Goal: Task Accomplishment & Management: Manage account settings

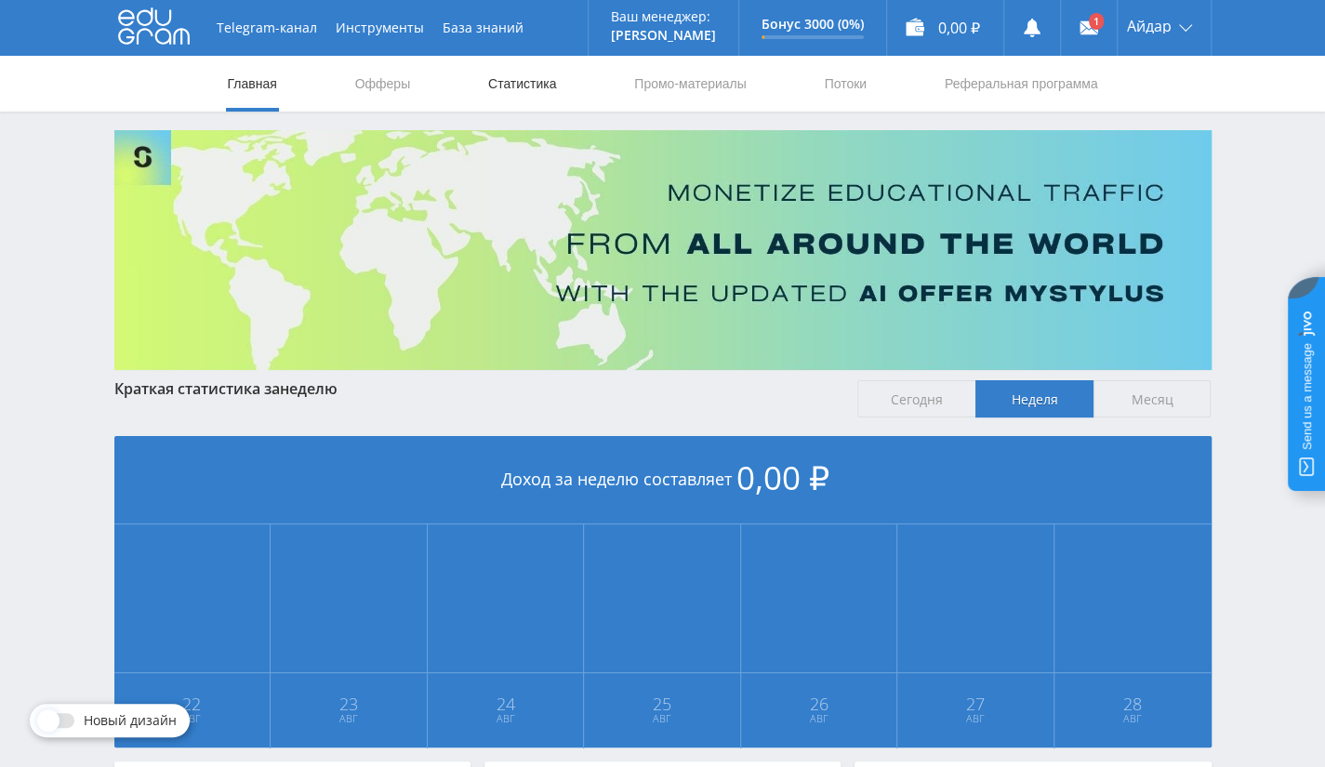
click at [543, 97] on link "Статистика" at bounding box center [522, 84] width 73 height 56
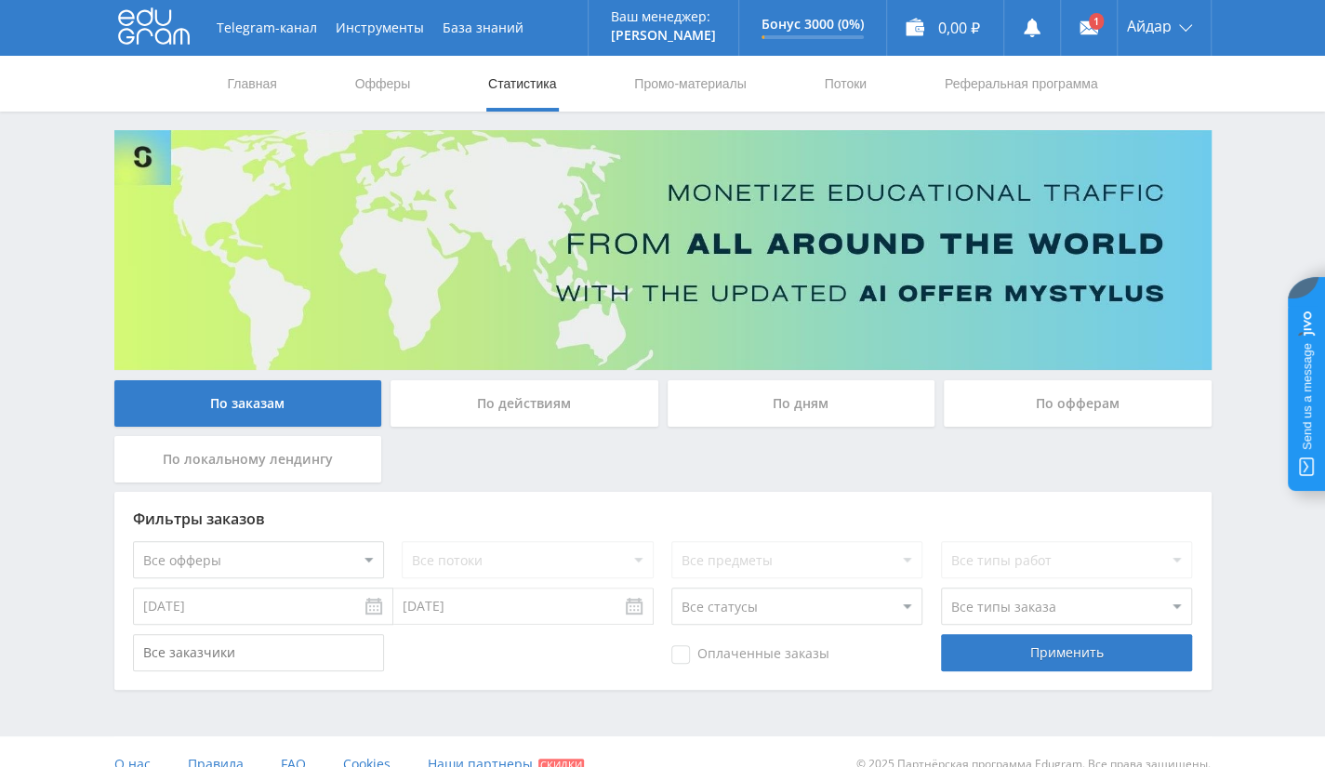
click at [1014, 406] on div "По офферам" at bounding box center [1078, 403] width 268 height 46
click at [0, 0] on input "По офферам" at bounding box center [0, 0] width 0 height 0
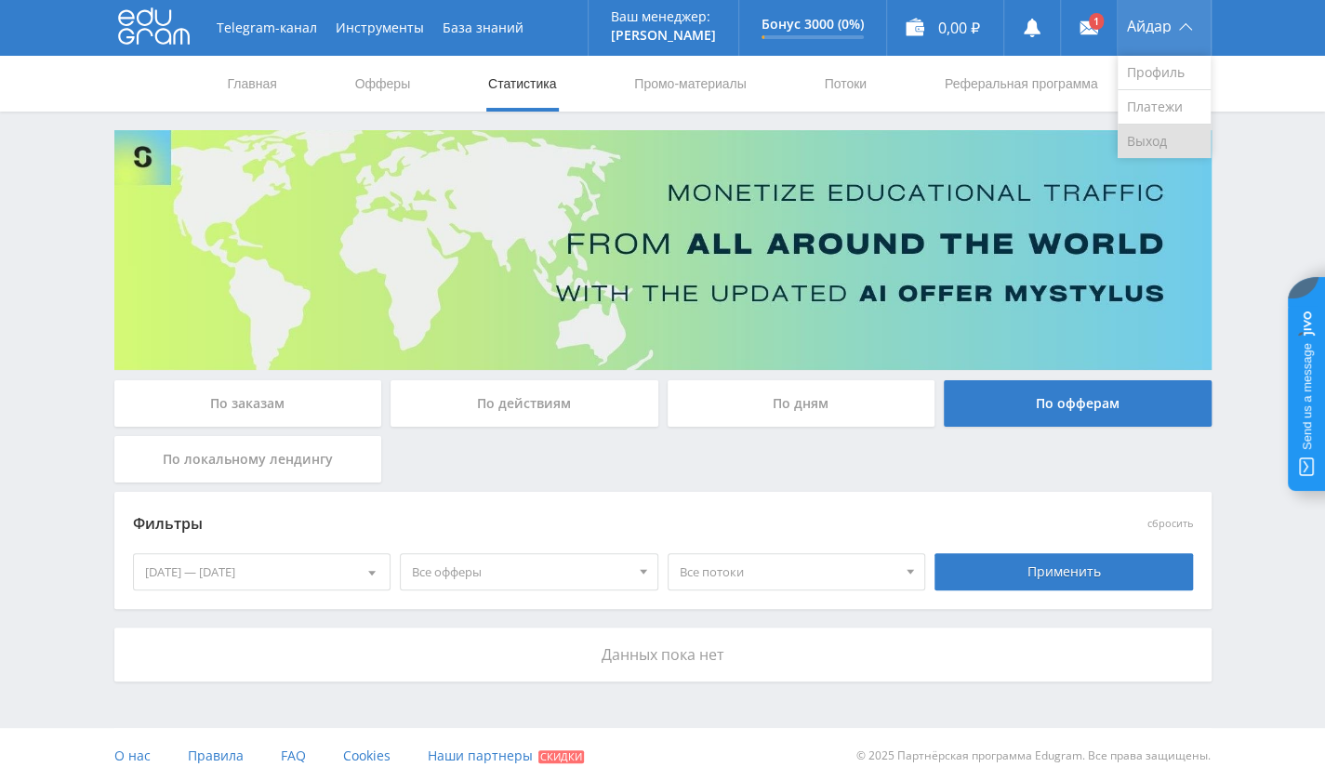
click at [1125, 134] on link "Выход" at bounding box center [1164, 141] width 93 height 33
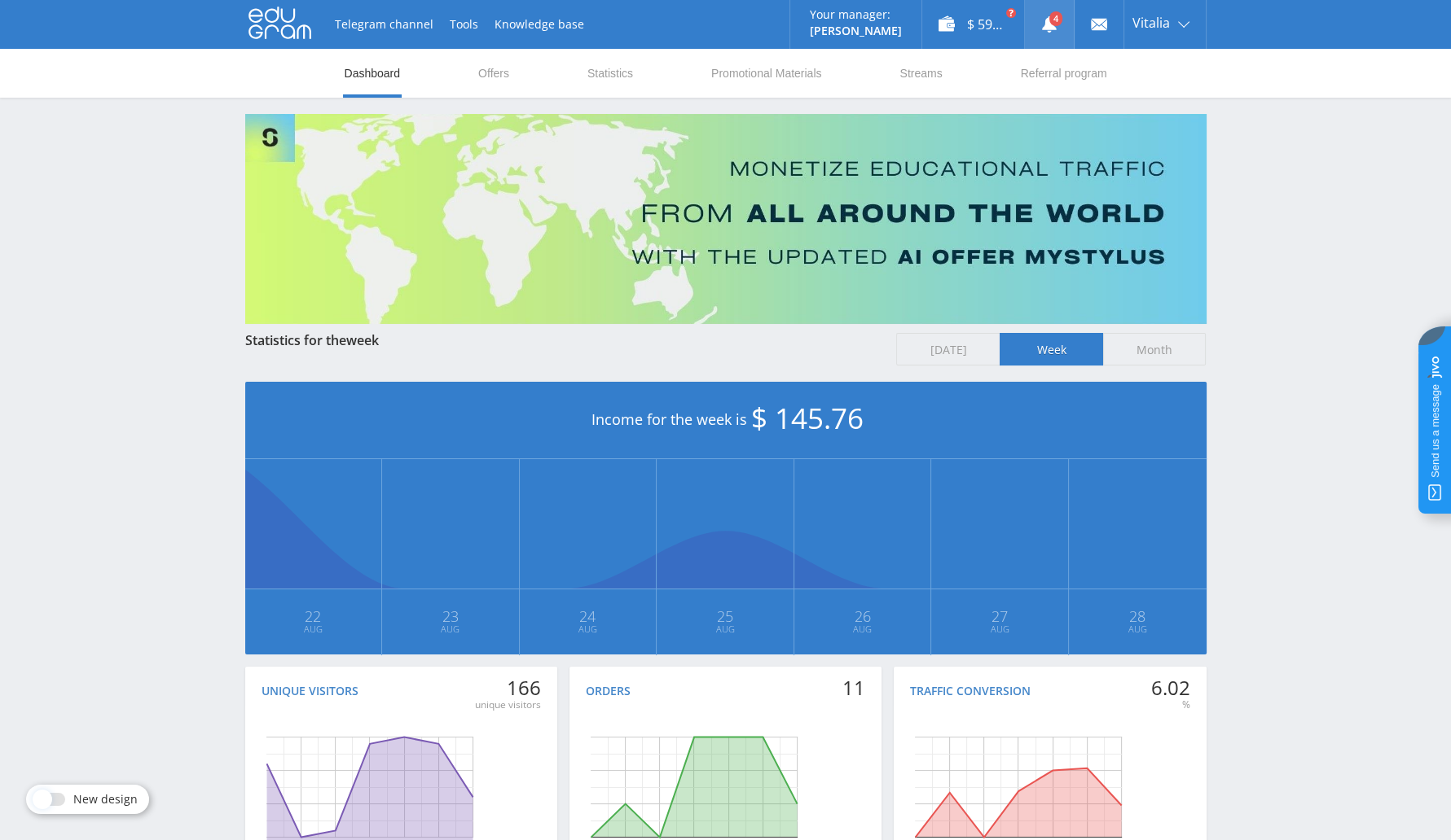
click at [1046, 39] on link at bounding box center [1050, 25] width 49 height 49
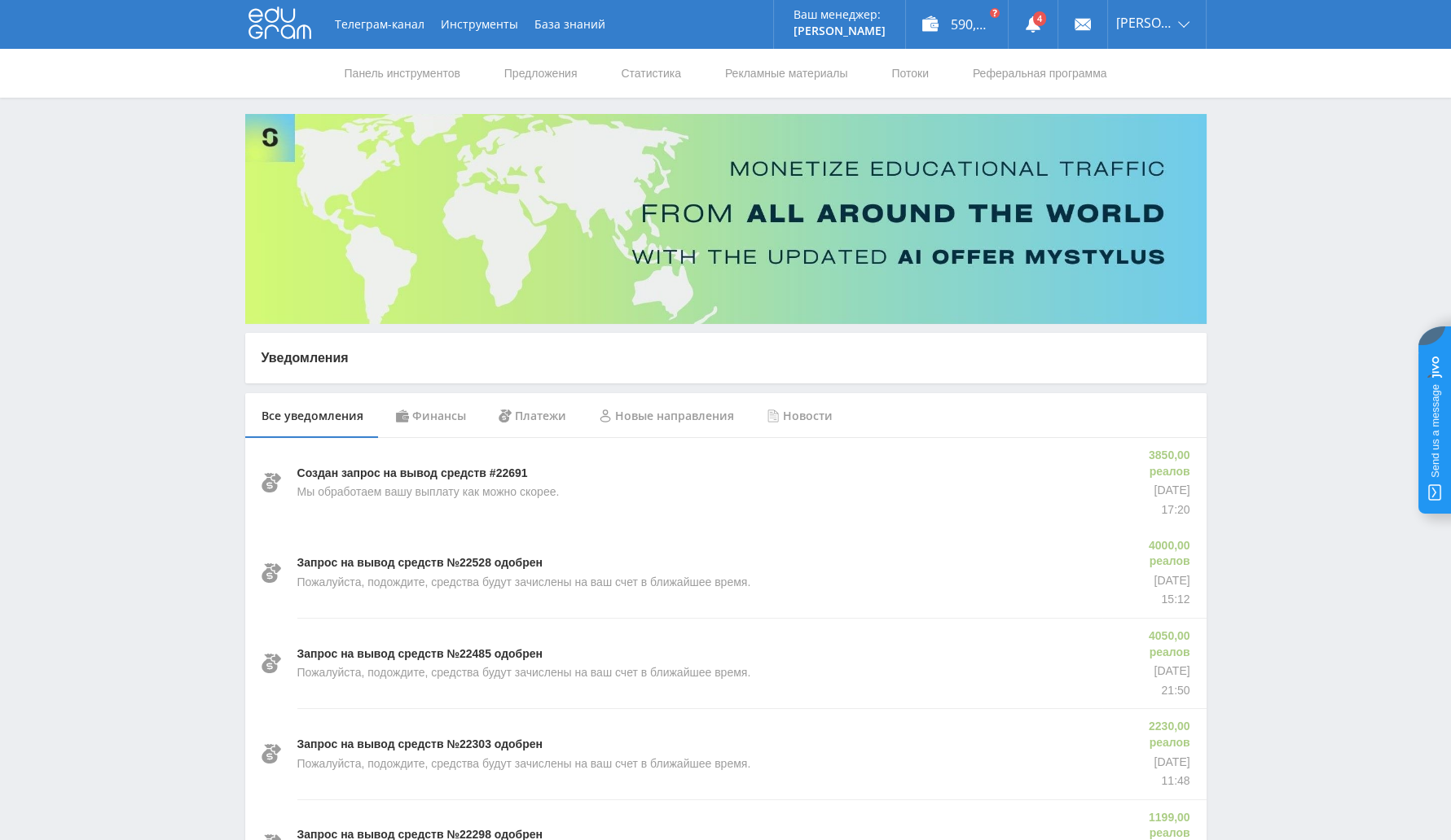
click at [509, 476] on font "Создан запрос на вывод средств #22691" at bounding box center [412, 473] width 230 height 13
copy font "22691"
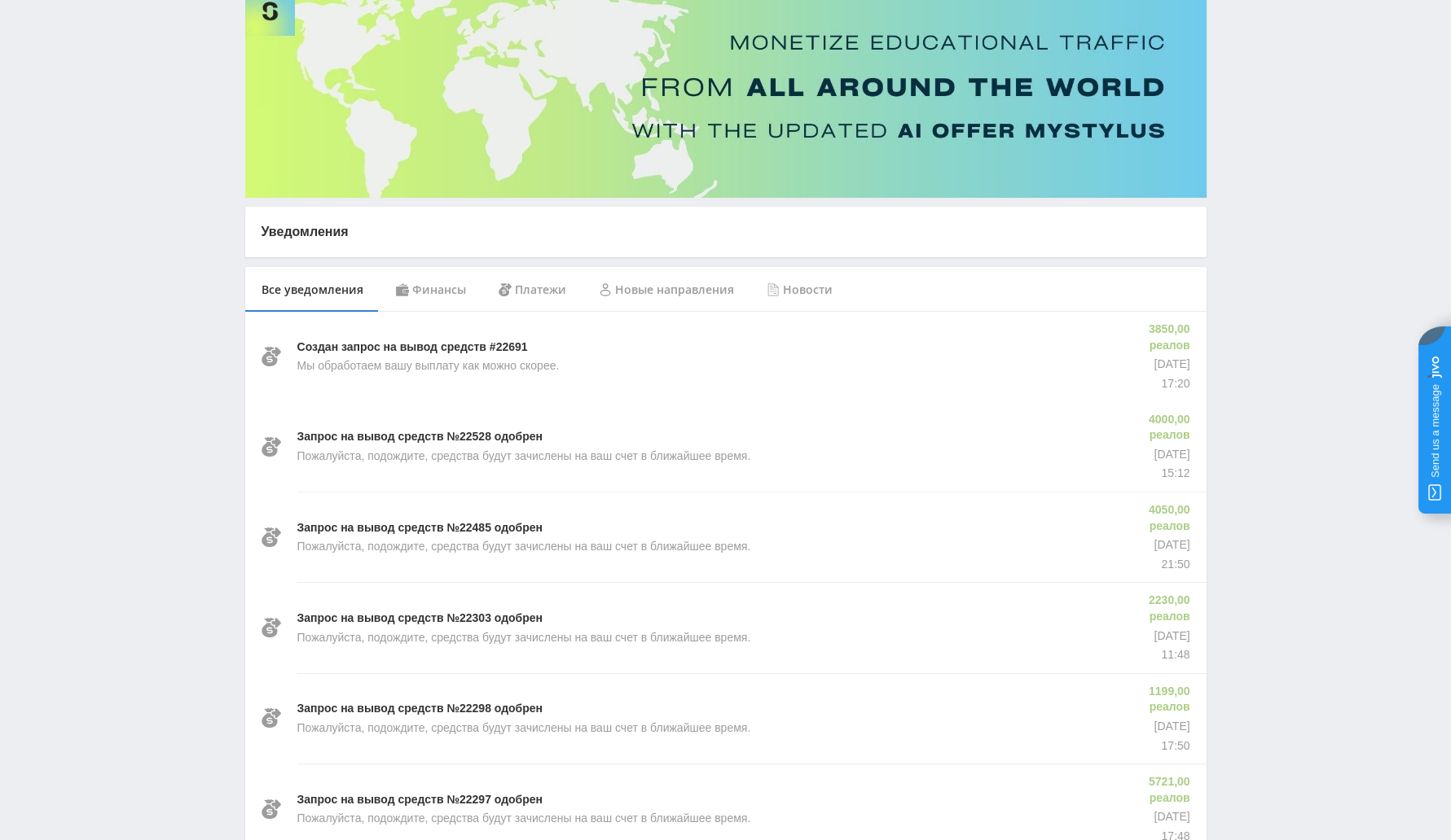
scroll to position [125, 0]
click at [477, 434] on font "Запрос на вывод средств №22528 одобрен" at bounding box center [420, 437] width 246 height 13
copy font "22528"
click at [470, 532] on font "Запрос на вывод средств №22485 одобрен" at bounding box center [420, 528] width 246 height 13
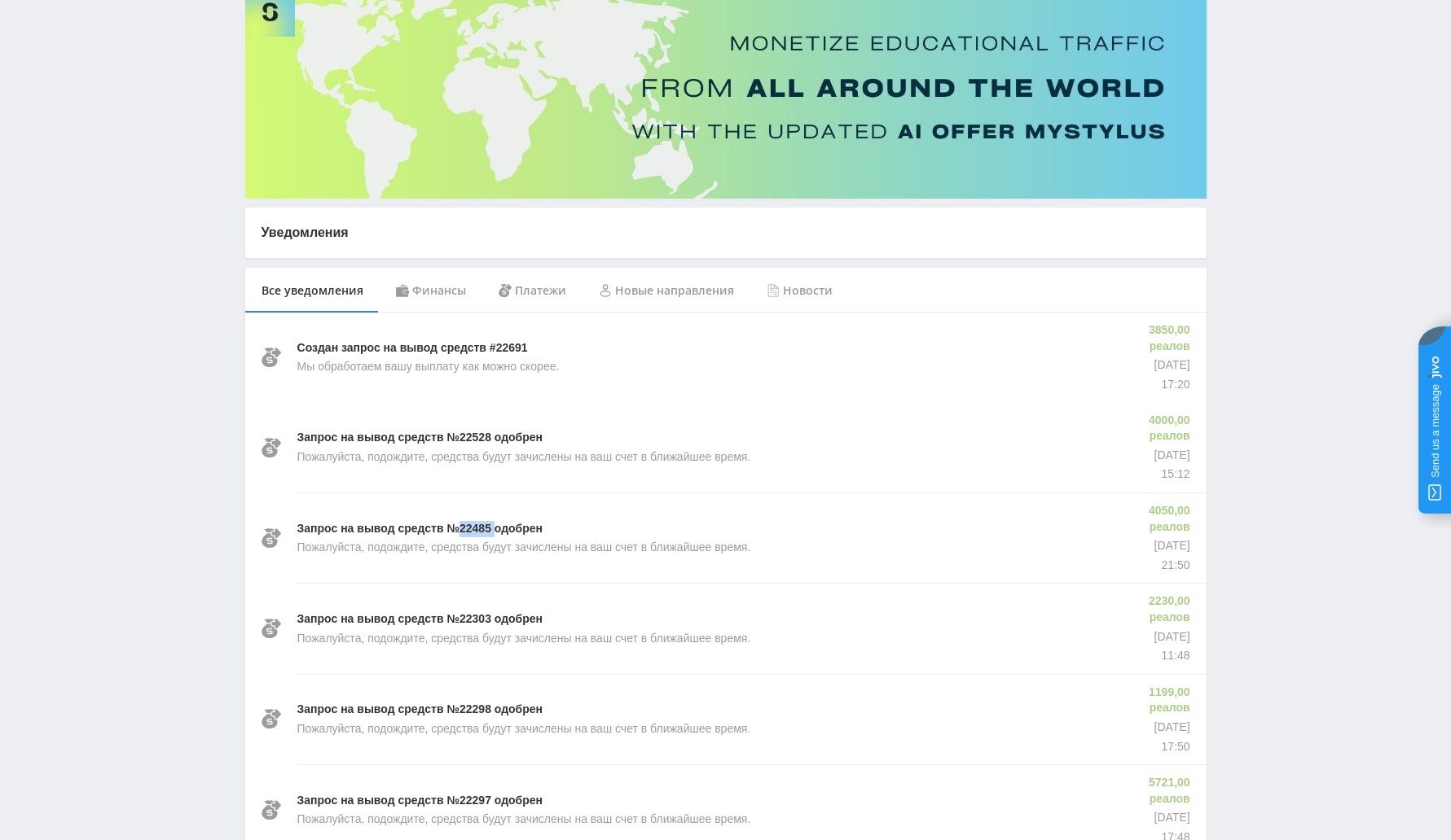
click at [470, 532] on font "Запрос на вывод средств №22485 одобрен" at bounding box center [420, 528] width 246 height 13
copy font "22485"
click at [466, 617] on font "Запрос на вывод средств №22303 одобрен" at bounding box center [420, 618] width 246 height 13
copy font "22303"
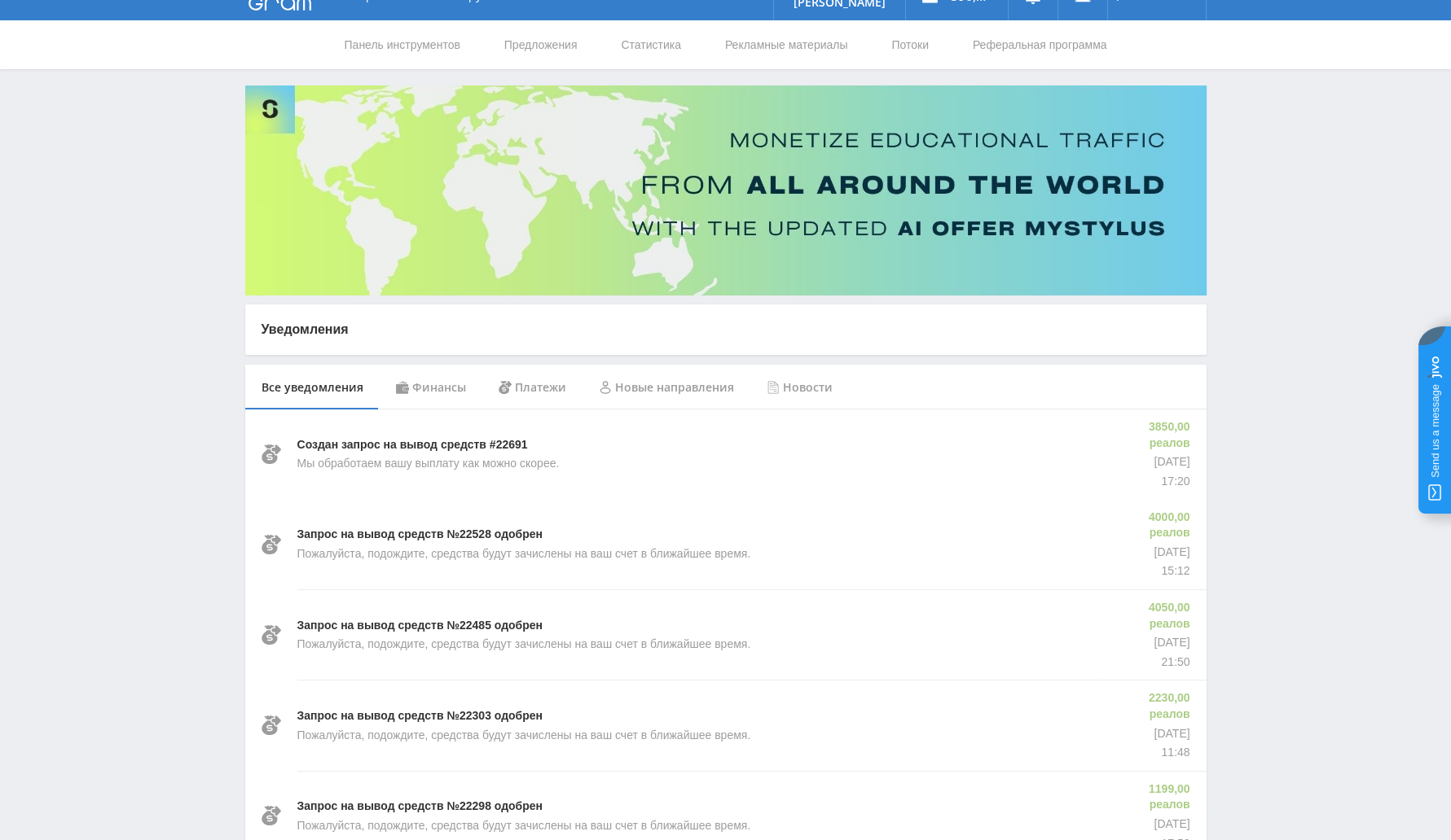
scroll to position [28, 0]
click at [541, 397] on div "Платежи" at bounding box center [532, 388] width 100 height 46
click at [443, 384] on font "Финансы" at bounding box center [438, 388] width 53 height 16
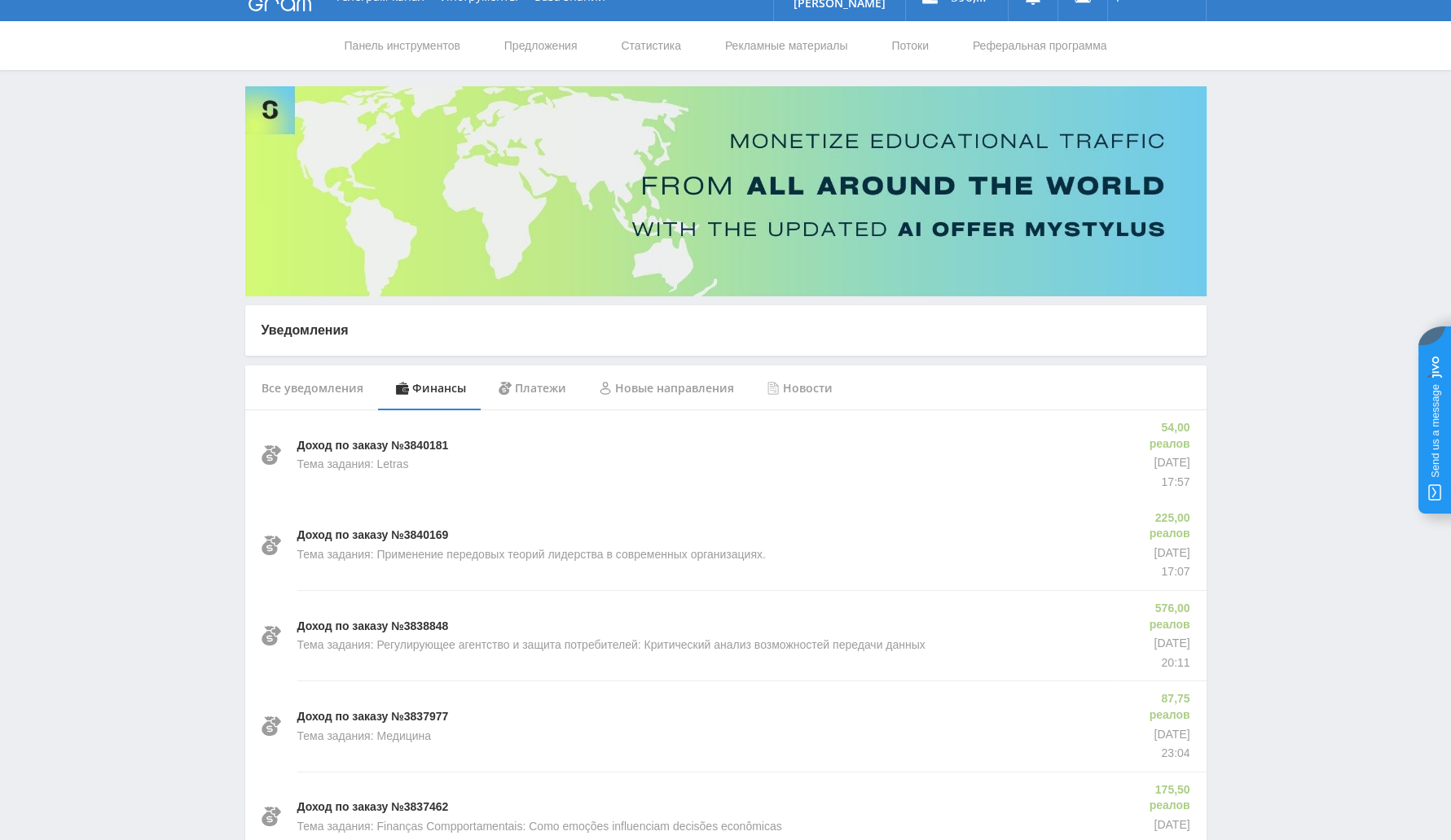
click at [287, 388] on font "Все уведомления" at bounding box center [312, 388] width 102 height 16
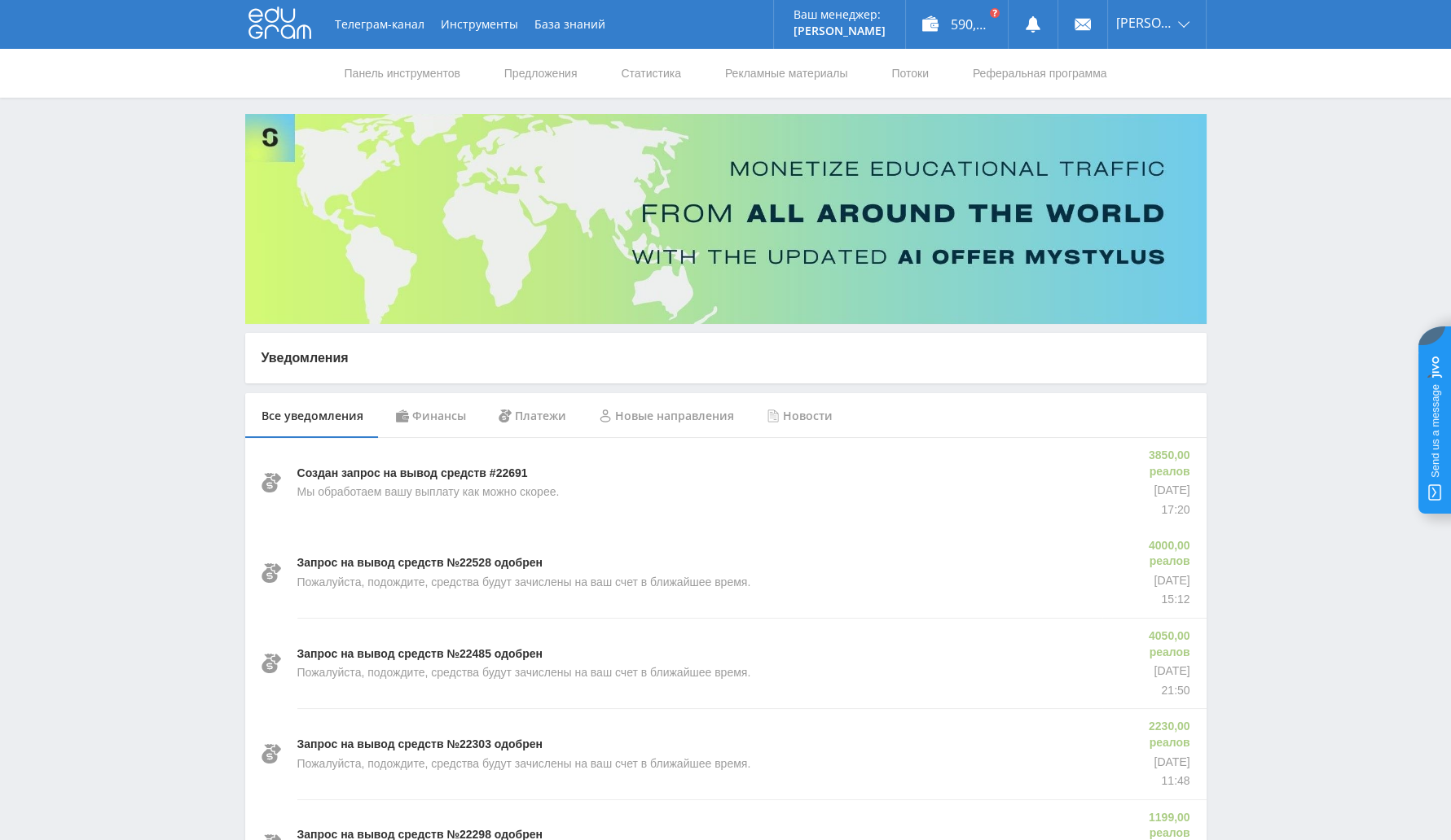
click at [432, 420] on font "Финансы" at bounding box center [438, 416] width 53 height 16
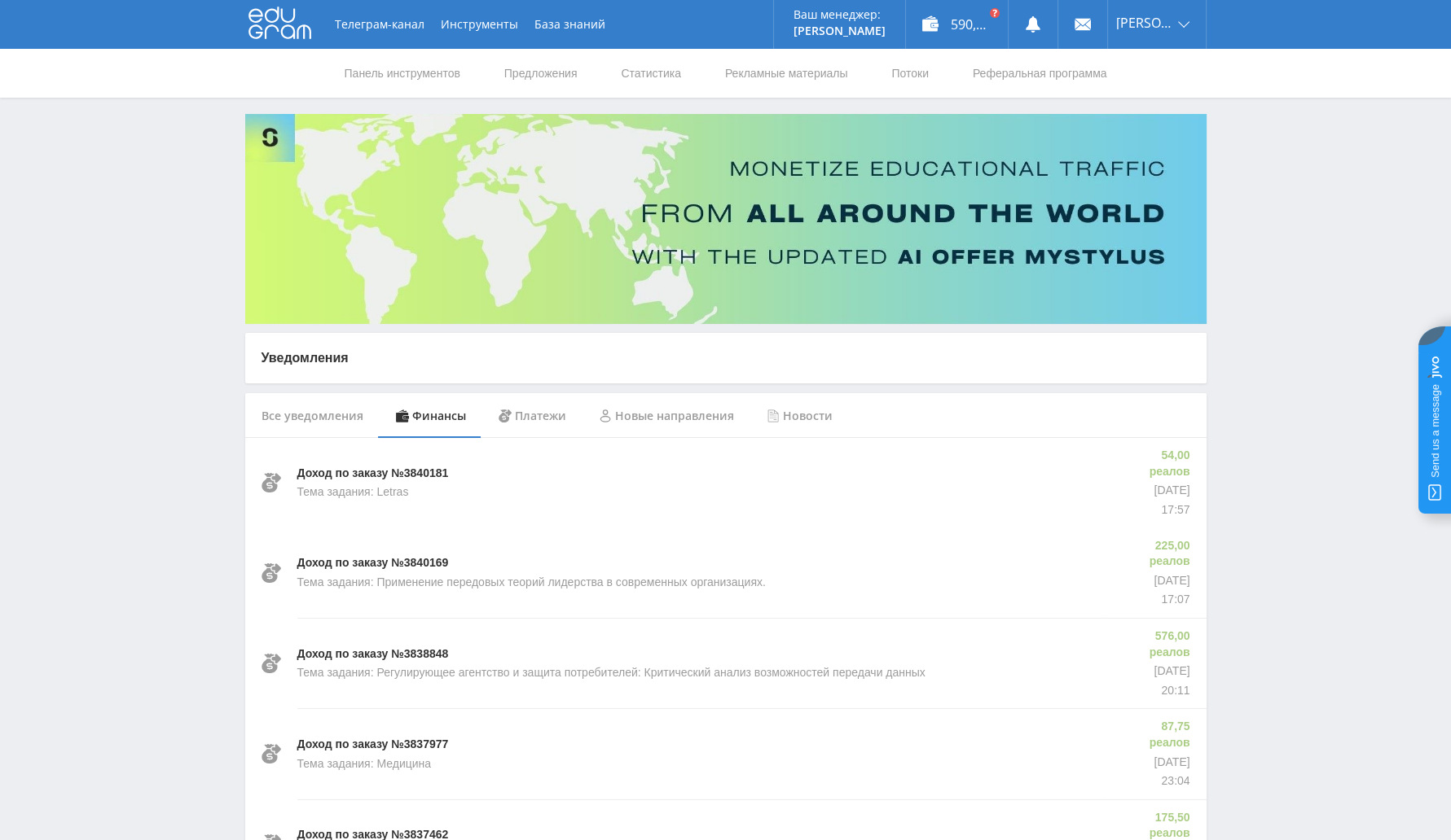
click at [533, 413] on font "Платежи" at bounding box center [541, 416] width 52 height 16
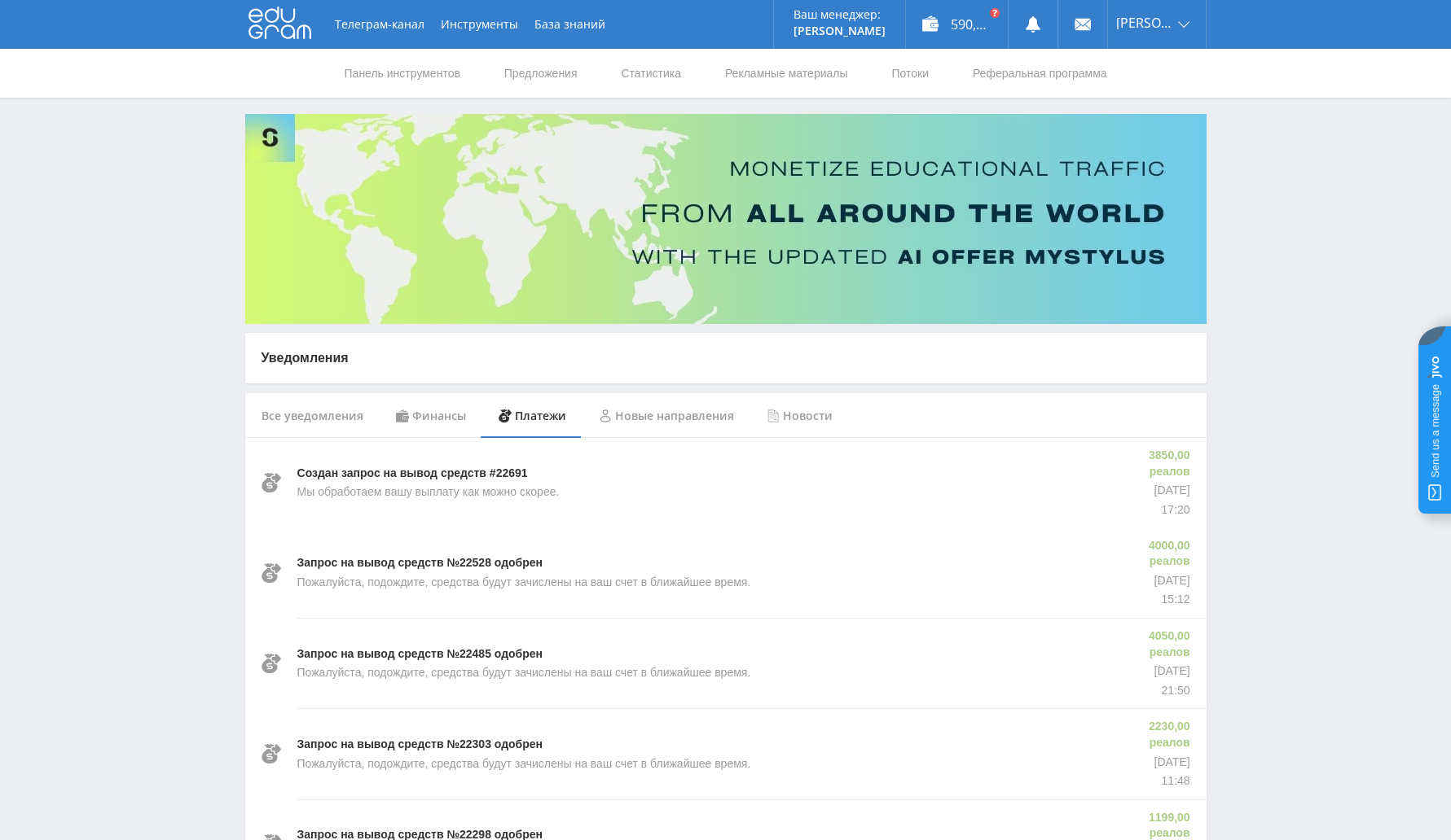
click at [615, 398] on div "Новые направления" at bounding box center [667, 416] width 168 height 46
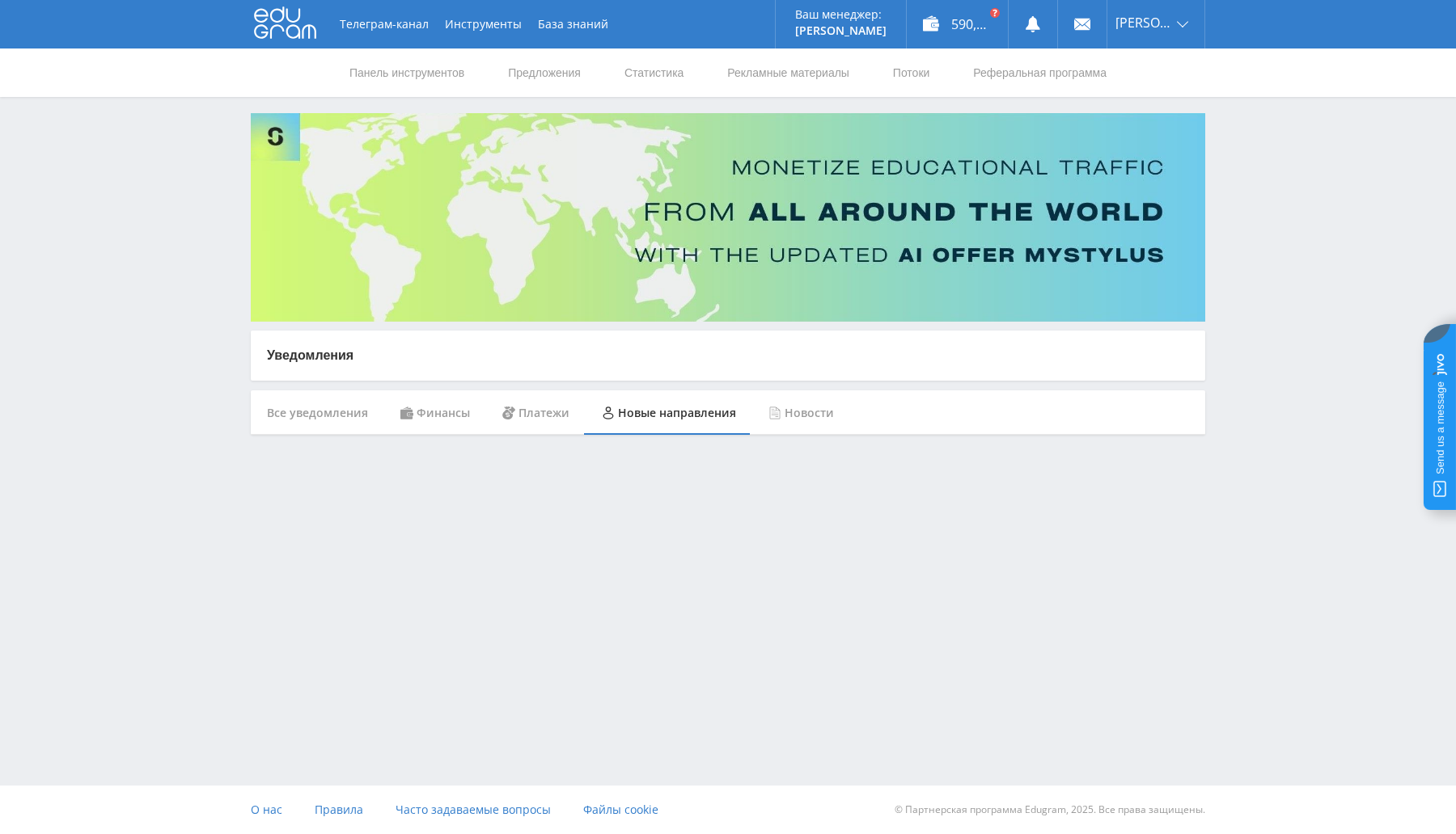
click at [311, 425] on div "Все уведомления" at bounding box center [317, 413] width 133 height 45
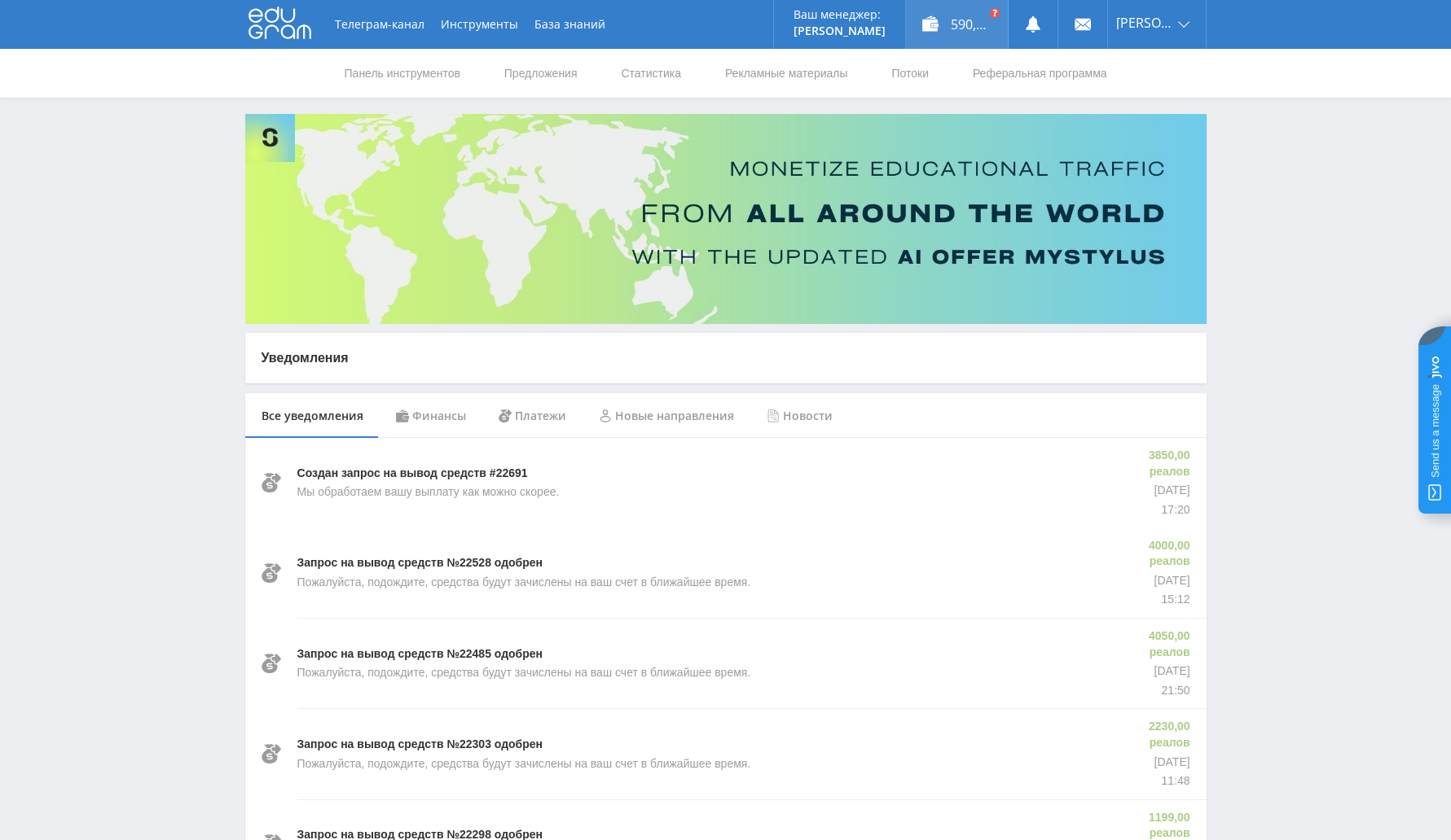
click at [957, 2] on div "590,07 долларов США" at bounding box center [957, 25] width 102 height 49
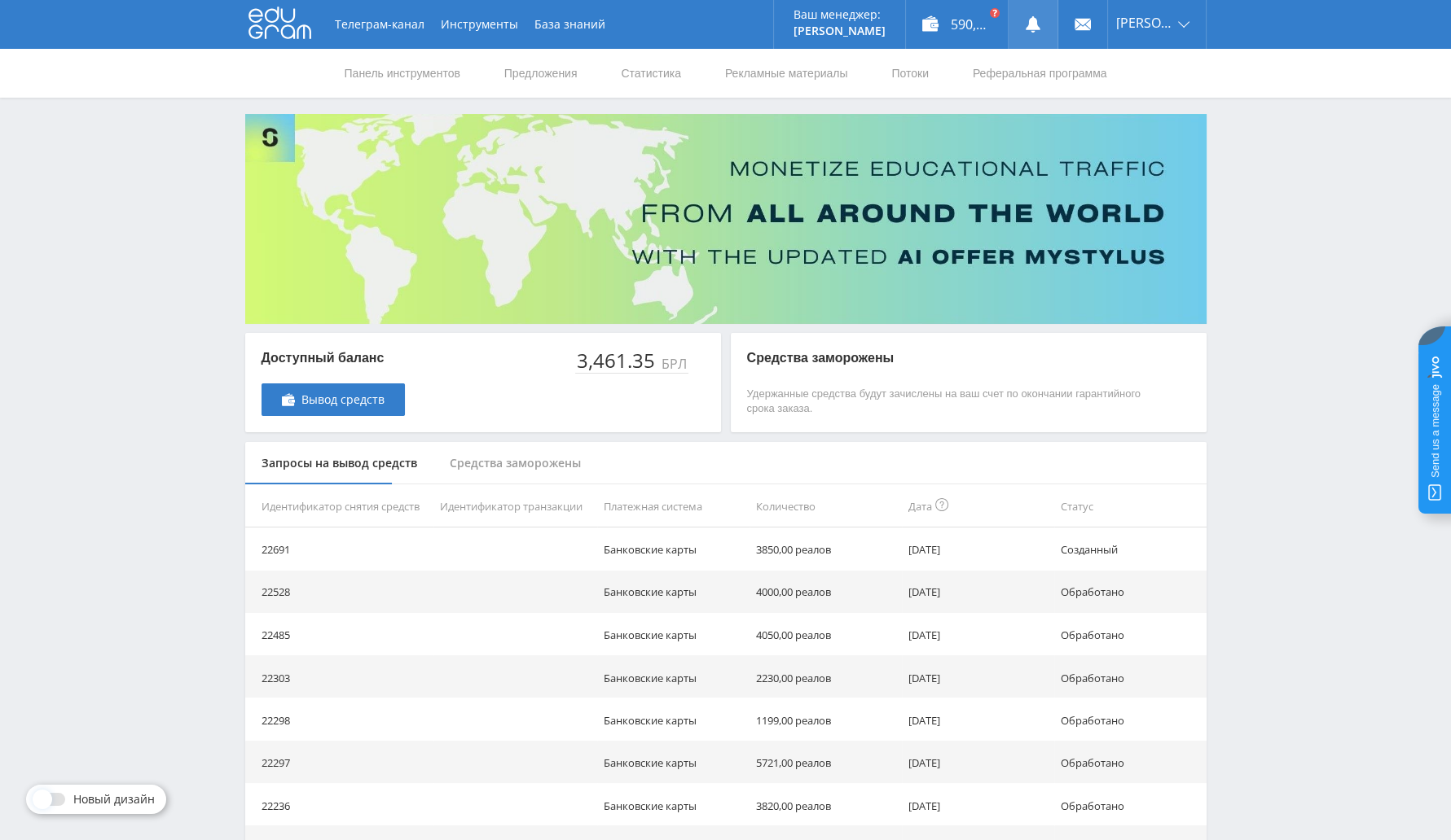
click at [1019, 14] on link at bounding box center [1033, 25] width 49 height 49
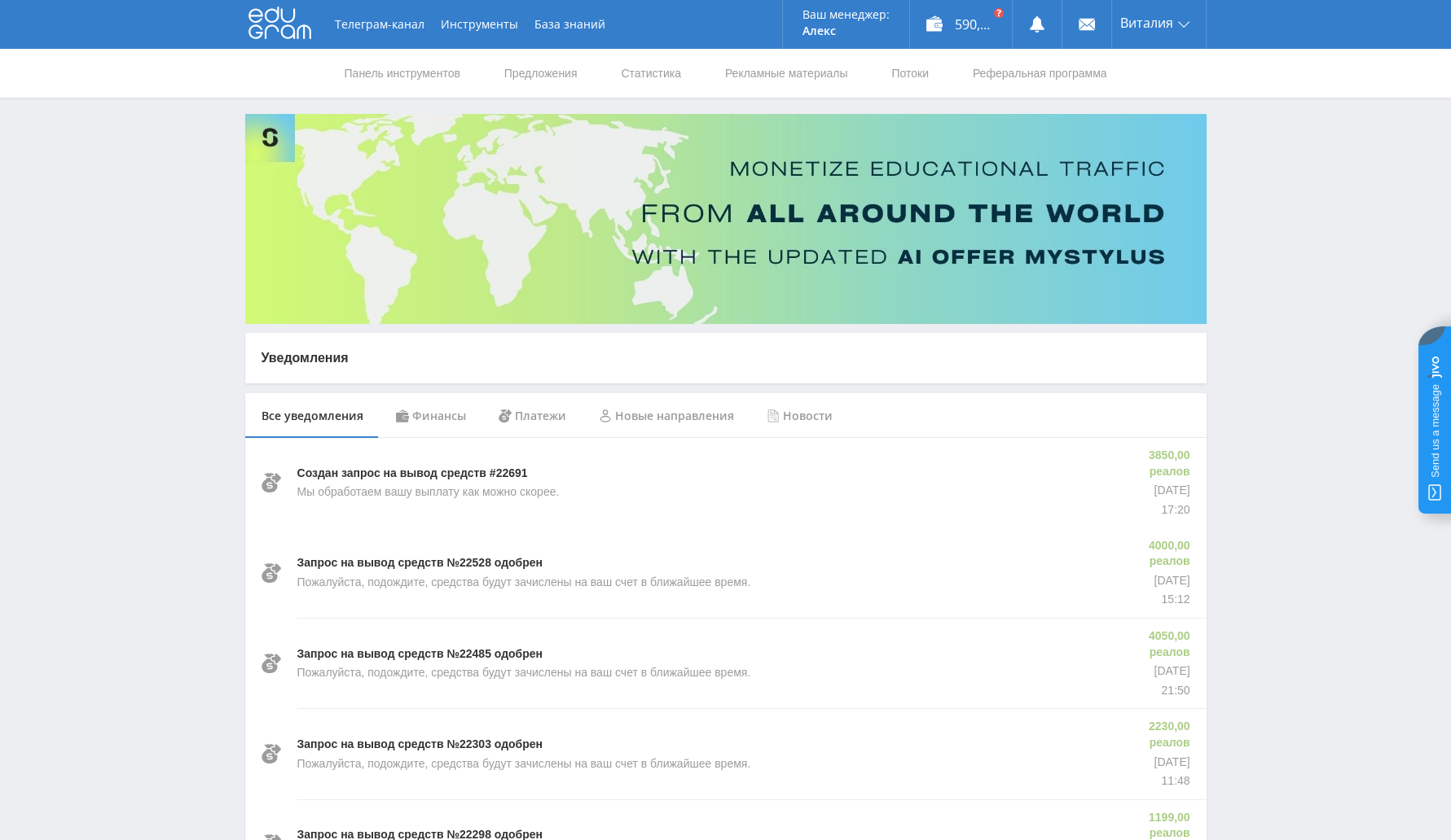
click at [453, 423] on font "Финансы" at bounding box center [438, 416] width 53 height 16
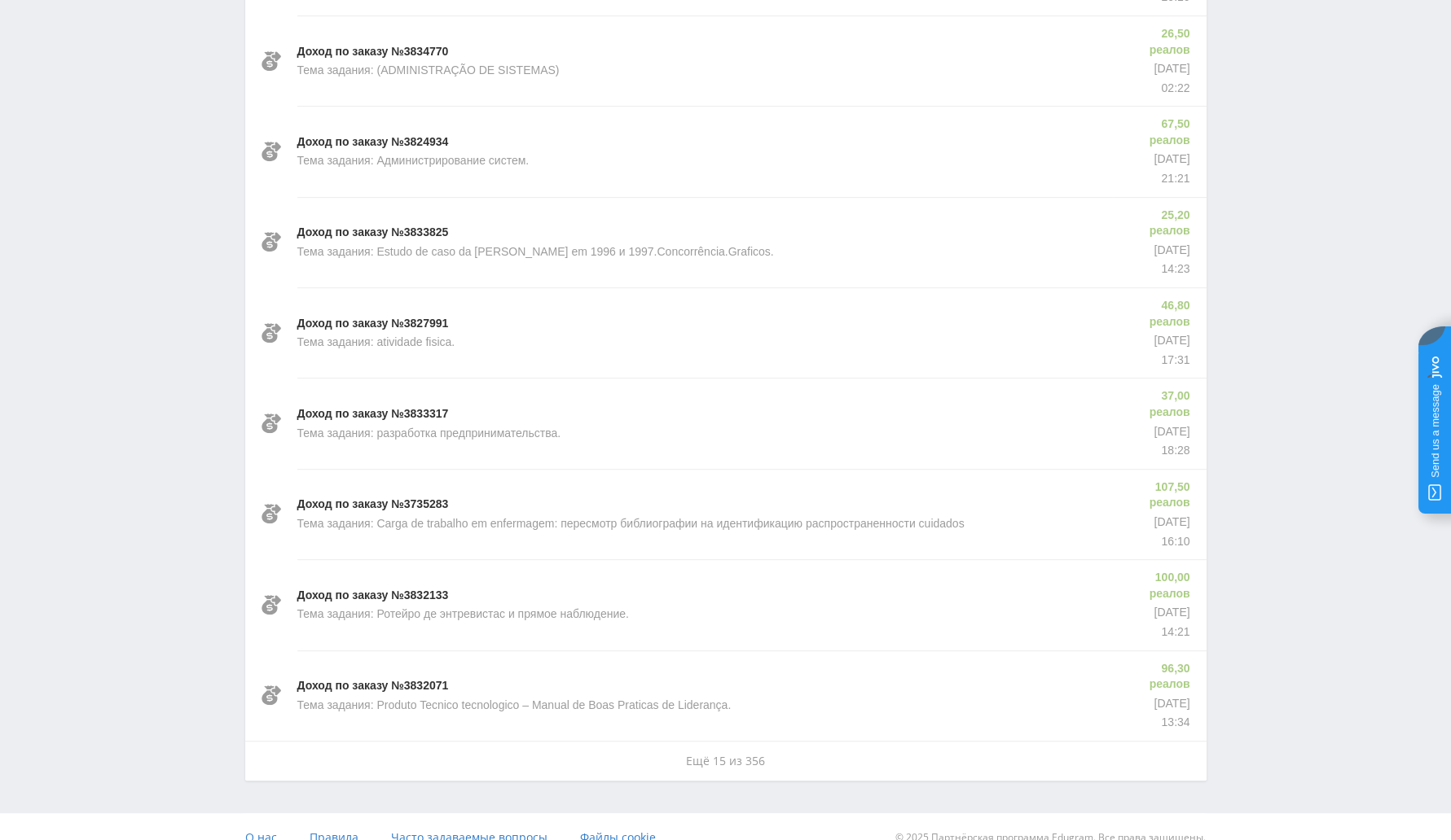
scroll to position [1076, 0]
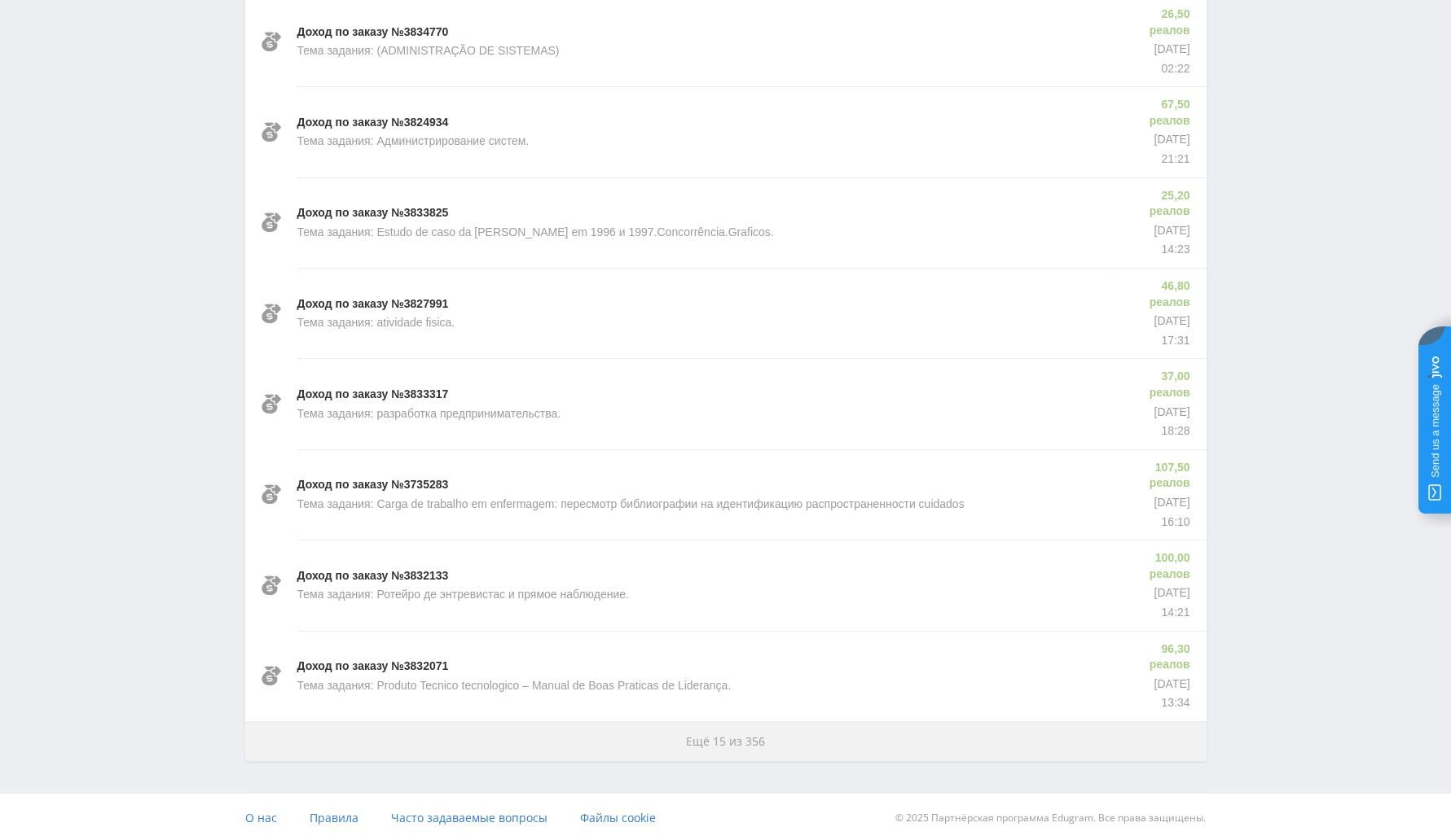
click at [713, 736] on font "Ещё 15 из 356" at bounding box center [726, 742] width 79 height 16
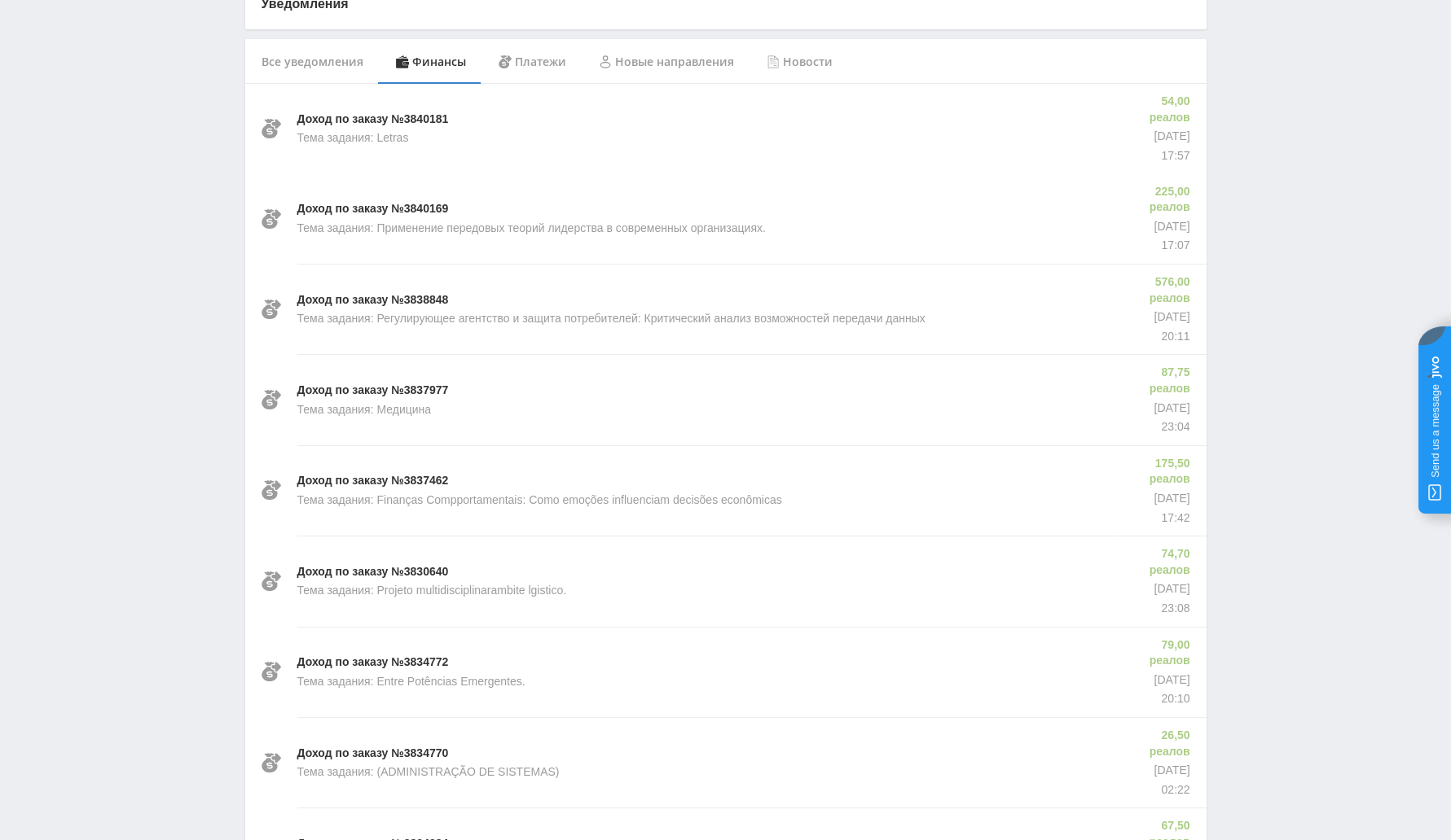
scroll to position [0, 0]
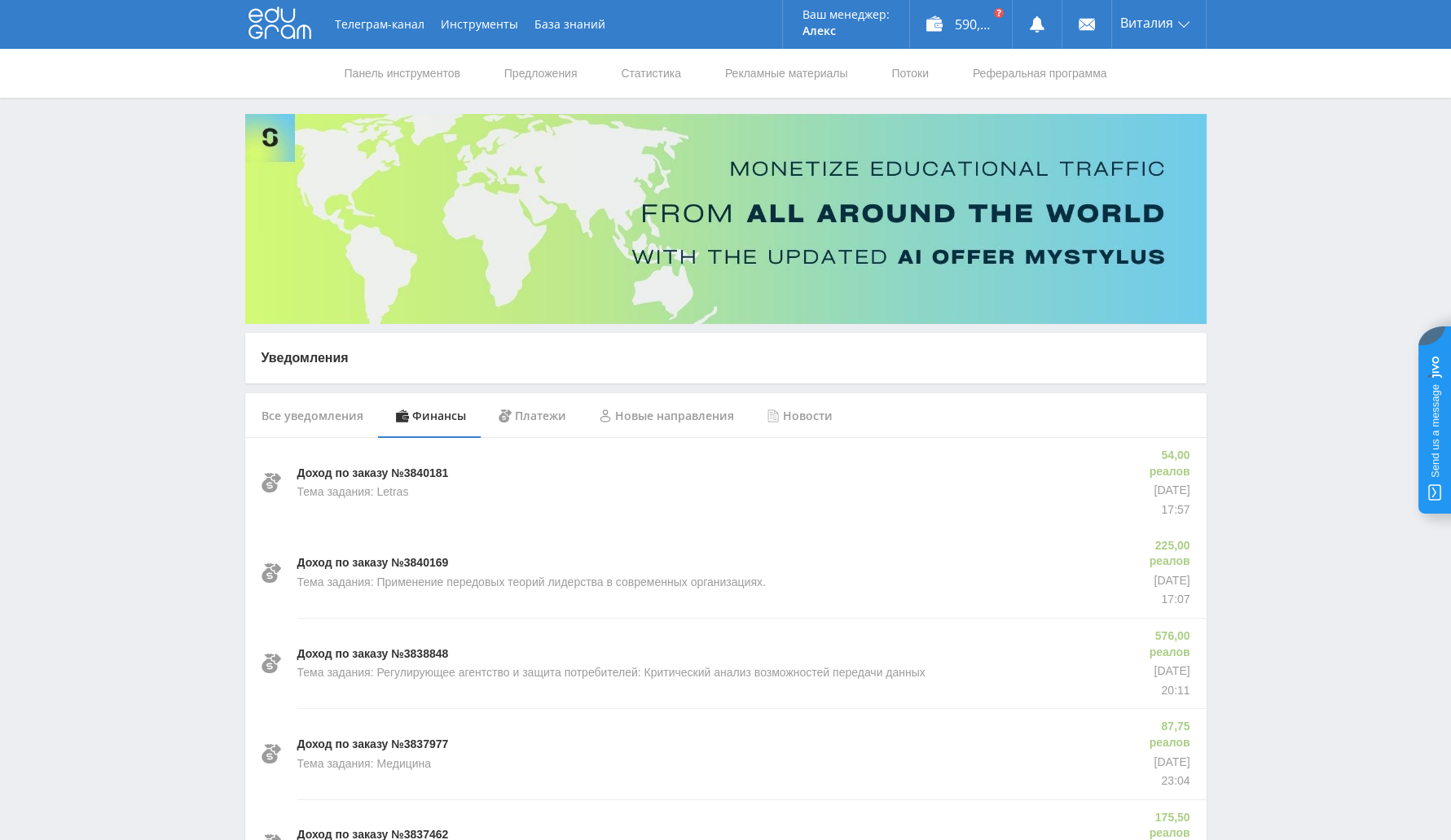
click at [528, 427] on div "Платежи" at bounding box center [532, 416] width 100 height 46
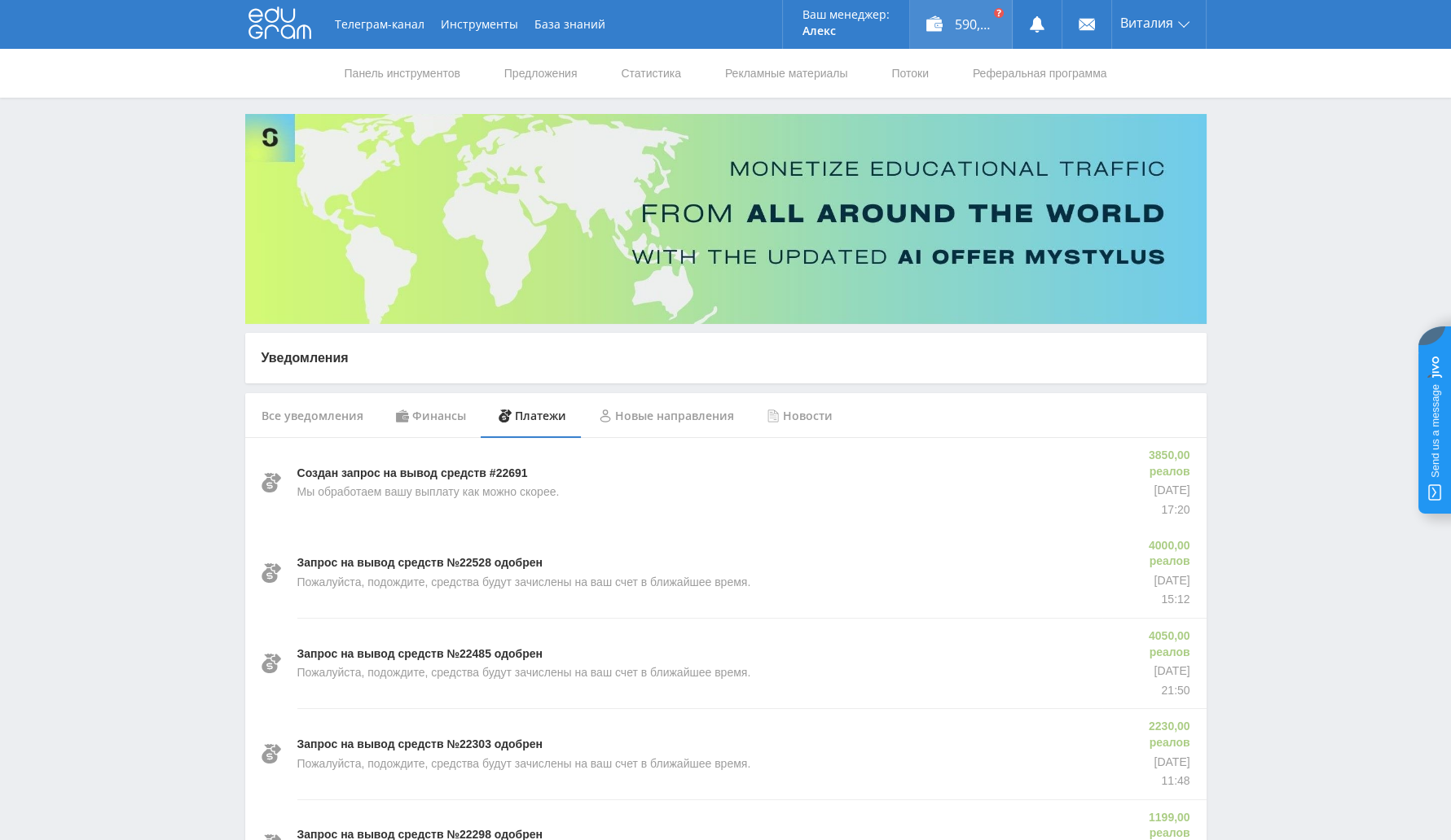
click at [952, 21] on div "590,07 долларов США" at bounding box center [961, 25] width 102 height 49
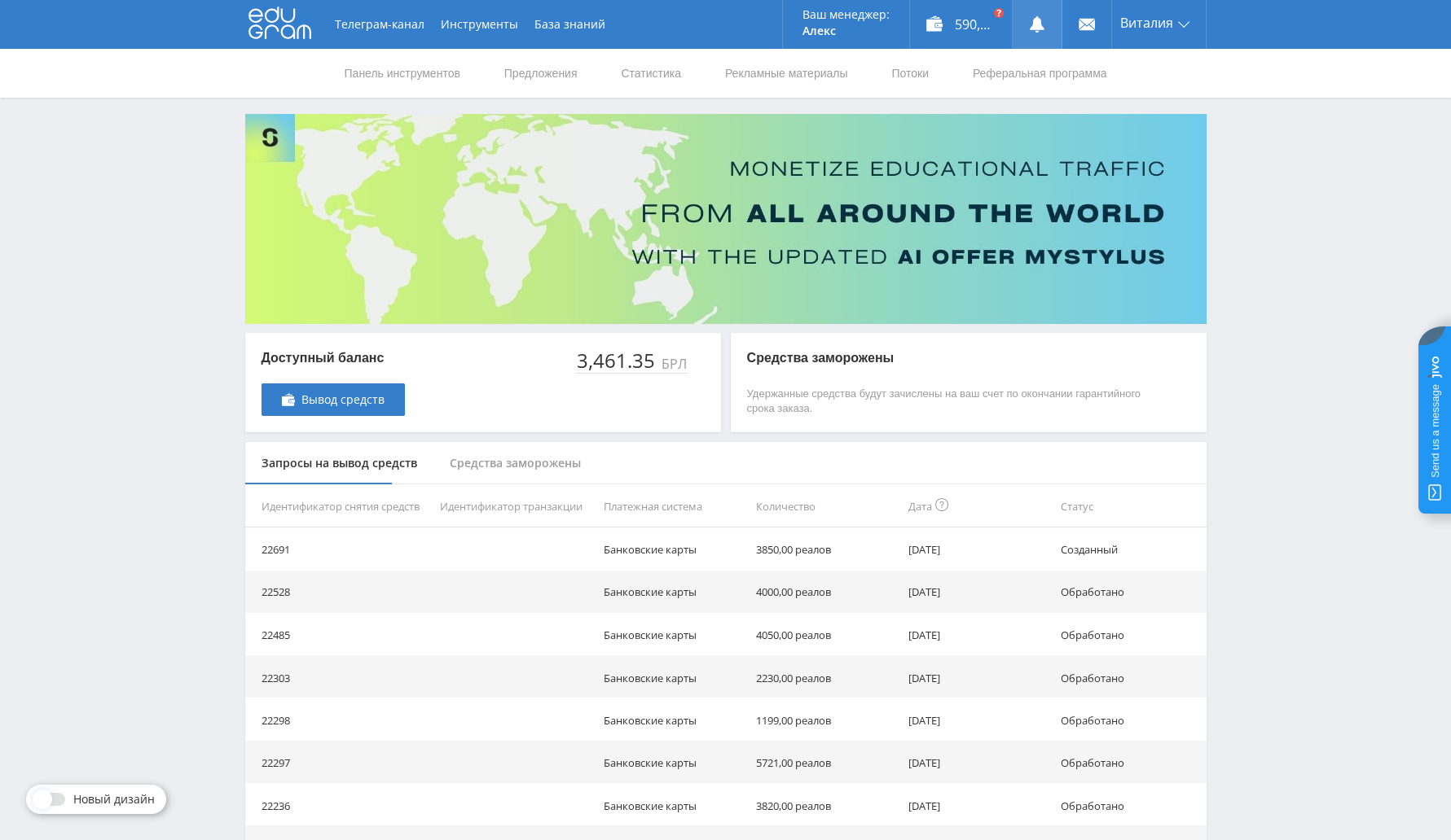
click at [1042, 24] on icon at bounding box center [1037, 25] width 17 height 17
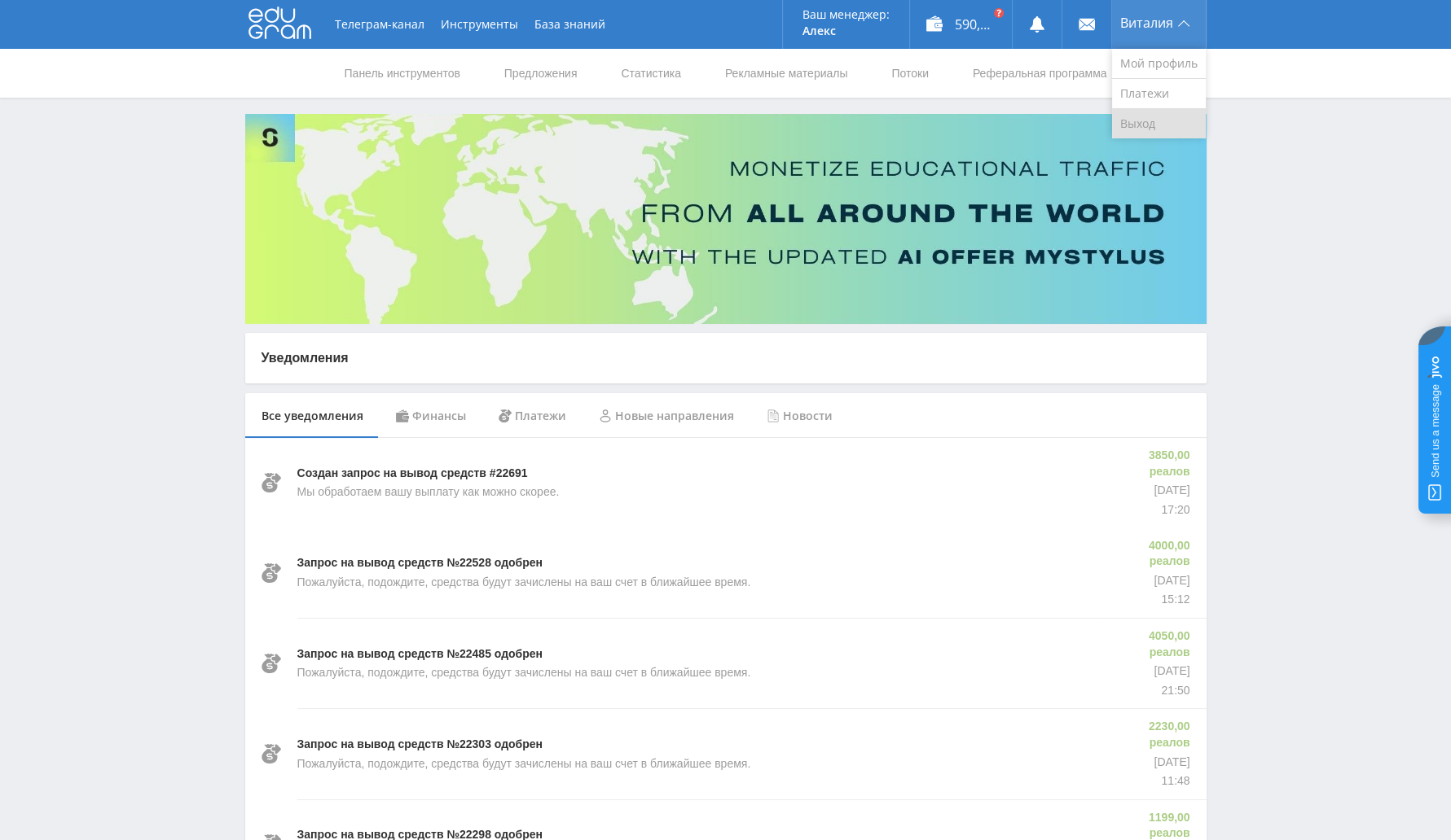
click at [1143, 134] on link "Выход" at bounding box center [1158, 124] width 94 height 29
